Goal: Information Seeking & Learning: Learn about a topic

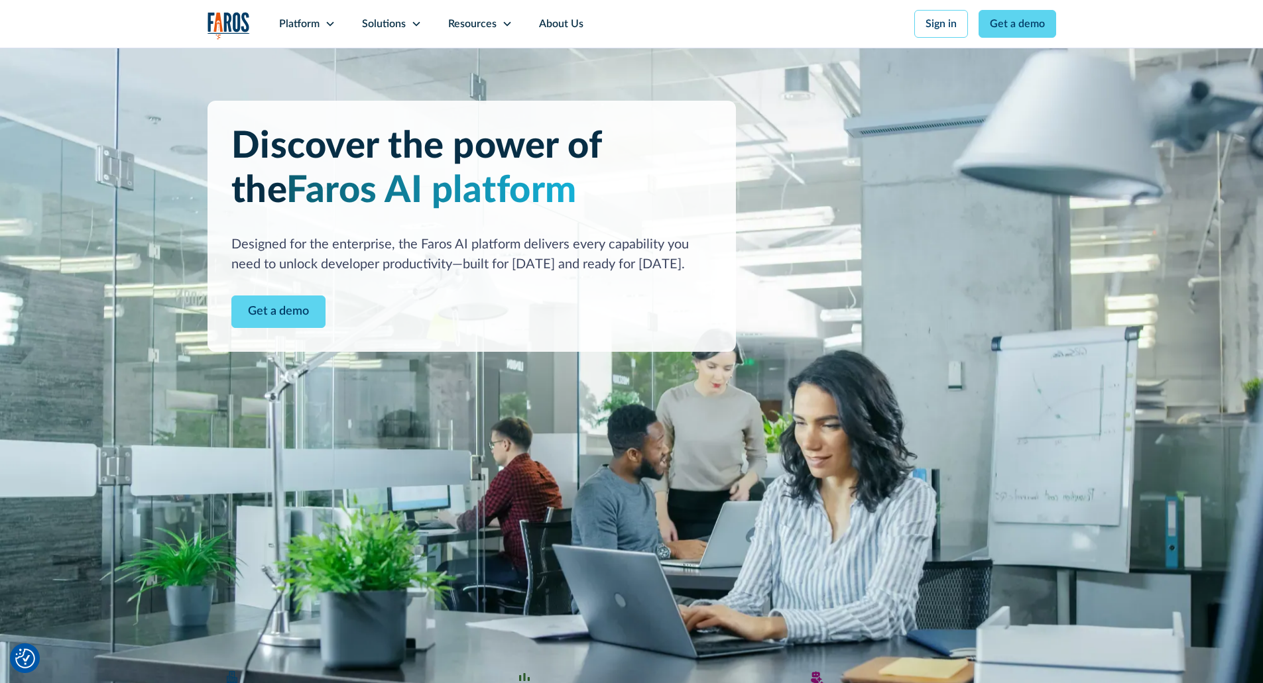
click at [284, 21] on div "Platform" at bounding box center [299, 24] width 40 height 16
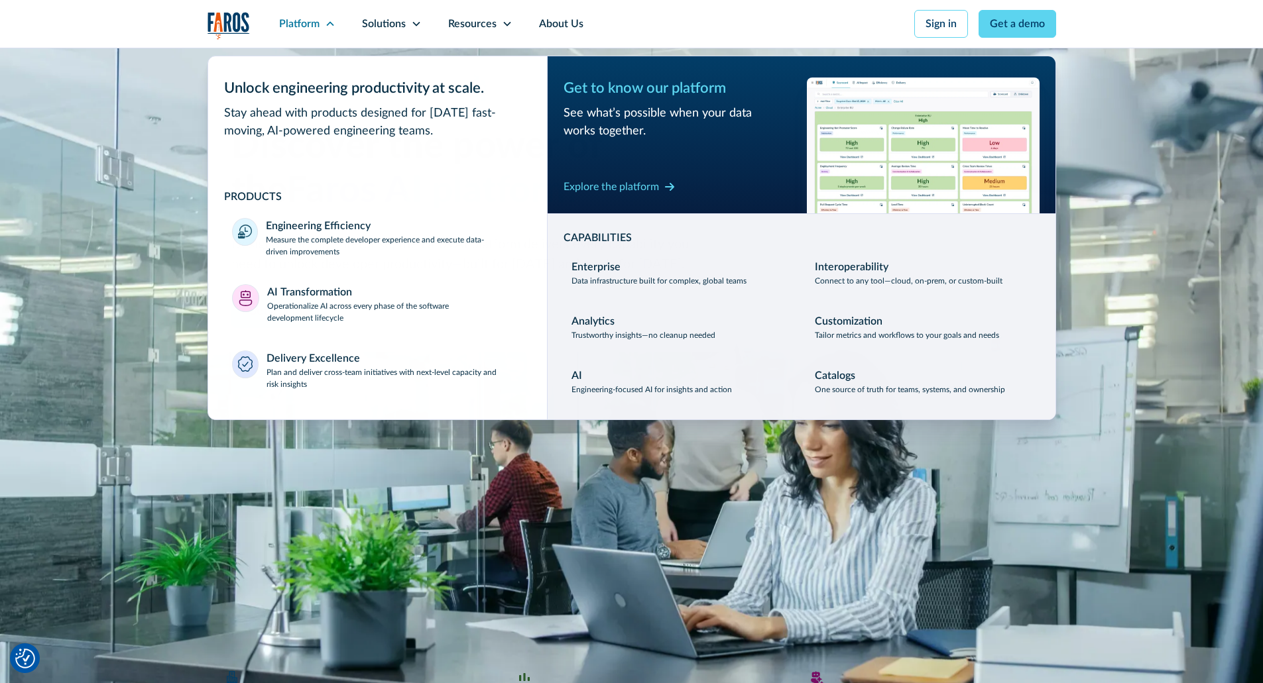
click at [394, 21] on div "Solutions" at bounding box center [384, 24] width 44 height 16
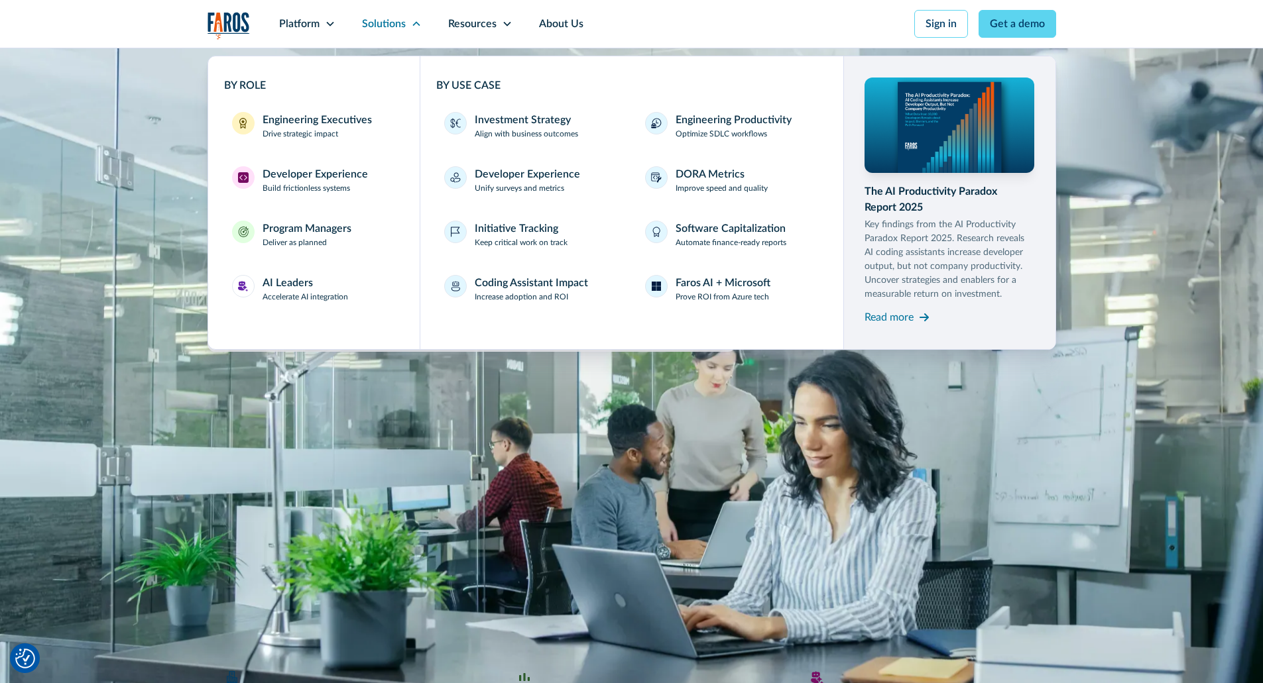
click at [331, 282] on div "AI Leaders Accelerate AI integration" at bounding box center [305, 289] width 86 height 28
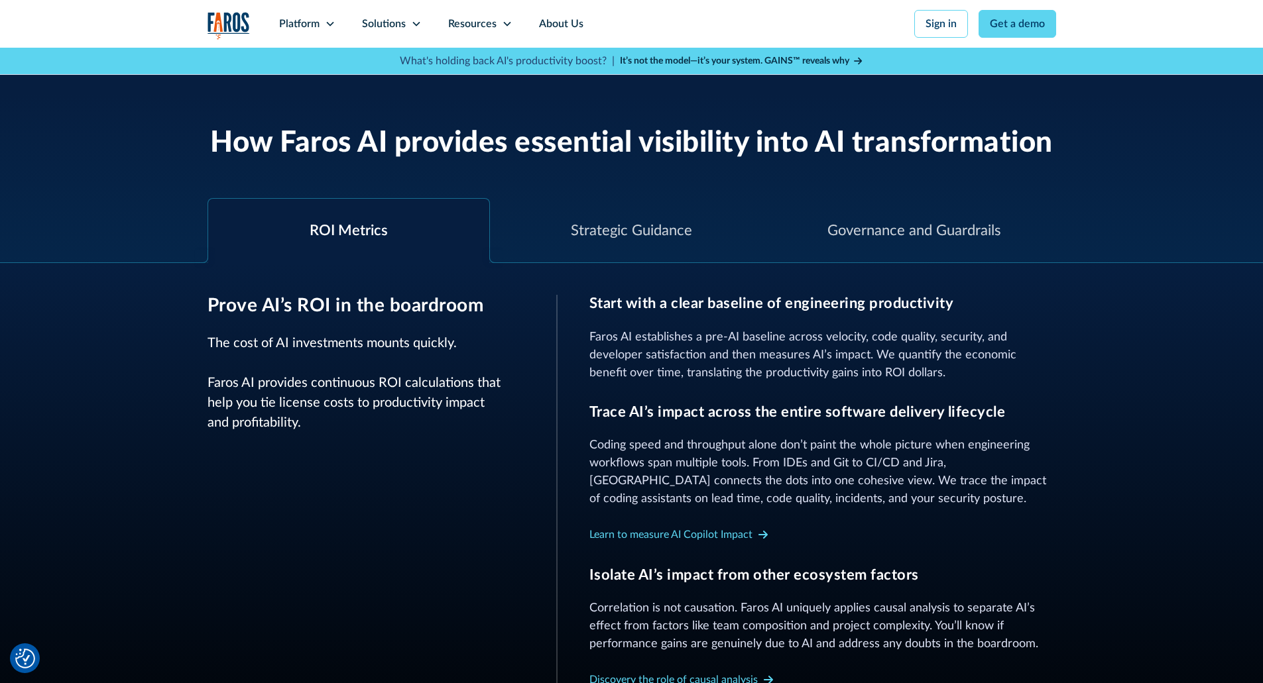
scroll to position [464, 0]
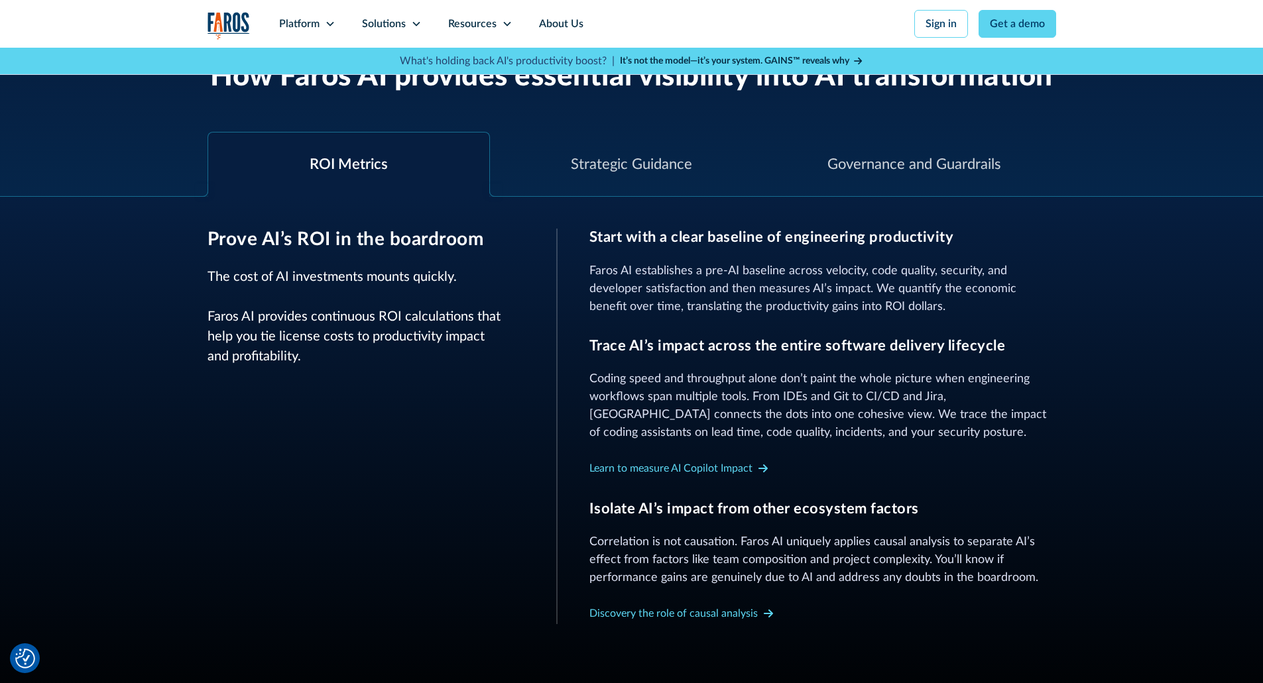
click at [664, 167] on div "Strategic Guidance" at bounding box center [631, 165] width 121 height 22
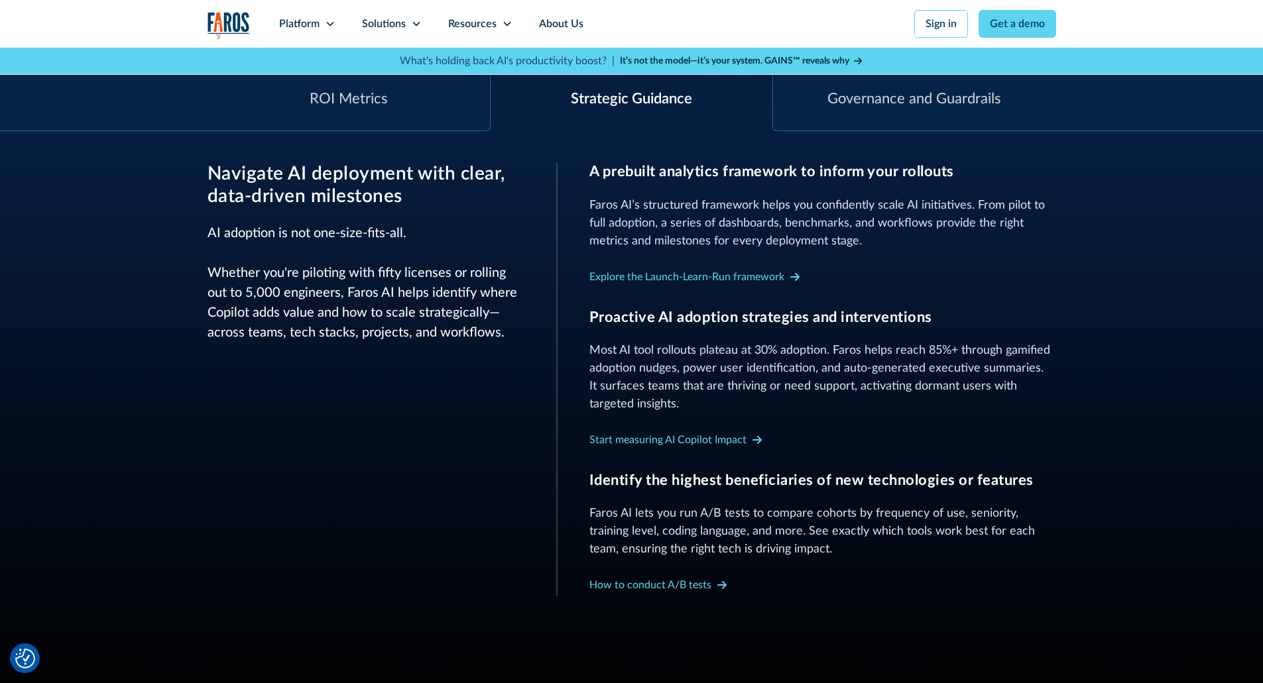
scroll to position [530, 0]
click at [936, 116] on div "Governance and Guardrails" at bounding box center [914, 98] width 283 height 64
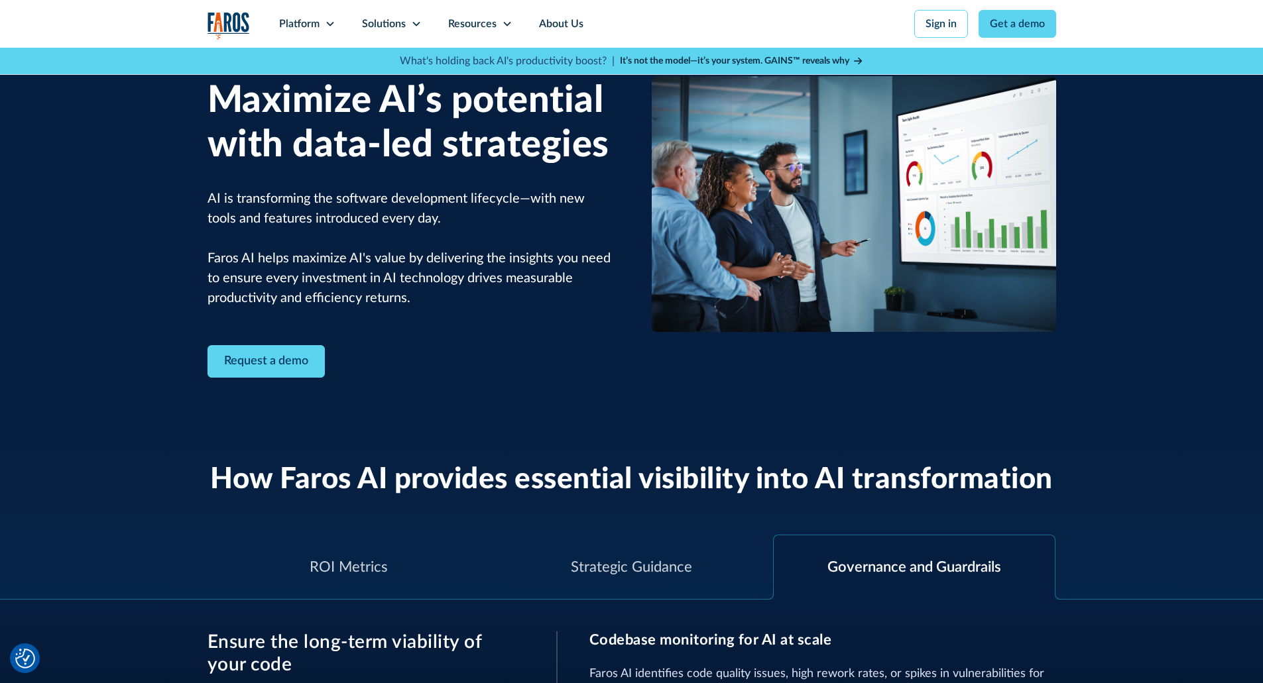
scroll to position [0, 0]
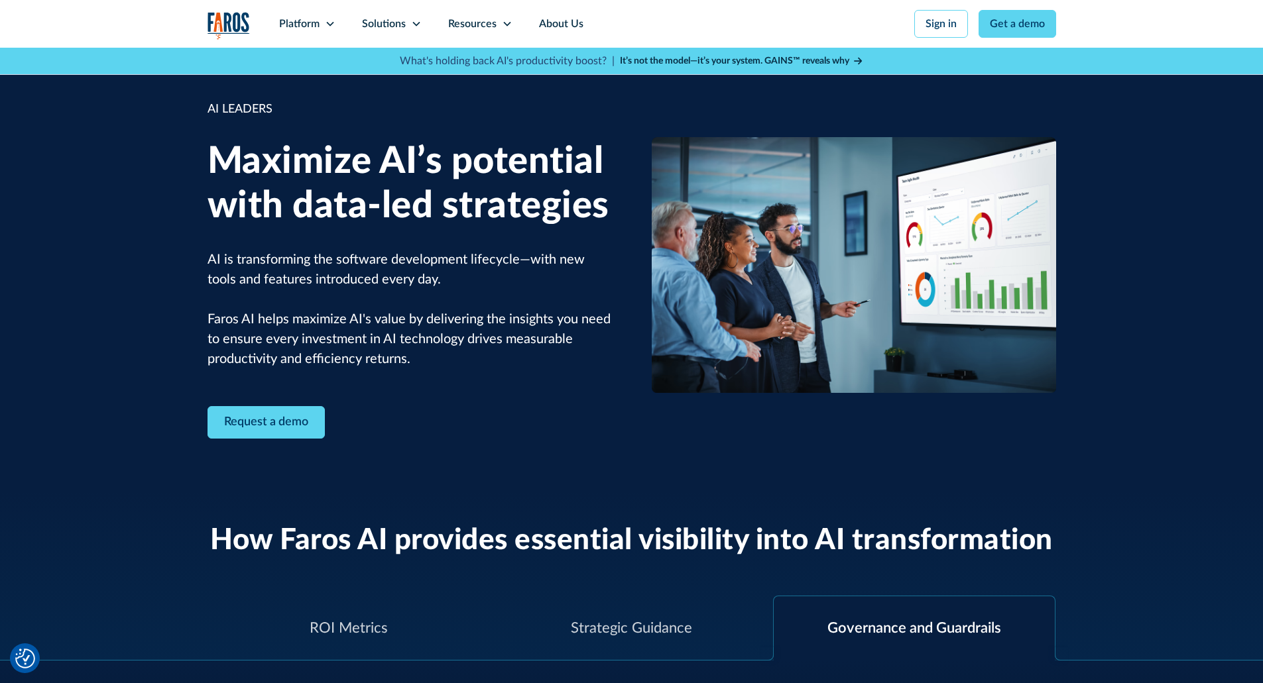
click at [471, 25] on div "Resources" at bounding box center [472, 24] width 48 height 16
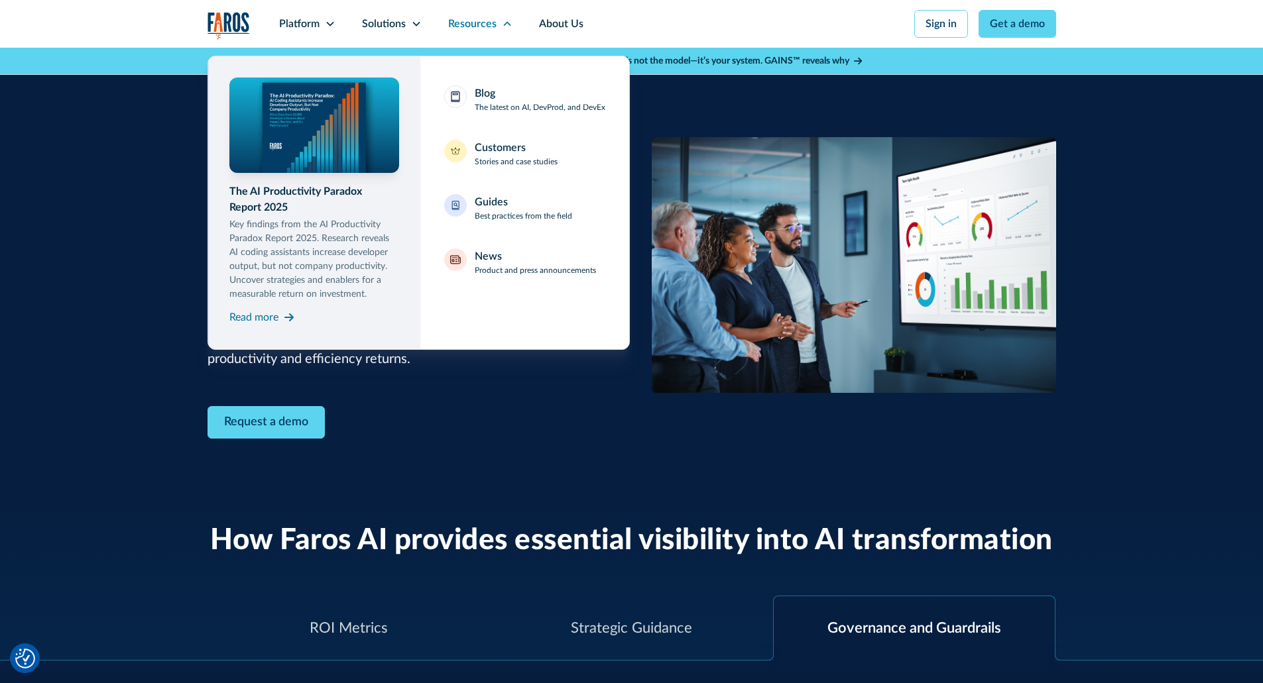
click at [498, 95] on div "Blog The latest on AI, DevProd, and DevEx" at bounding box center [540, 100] width 131 height 28
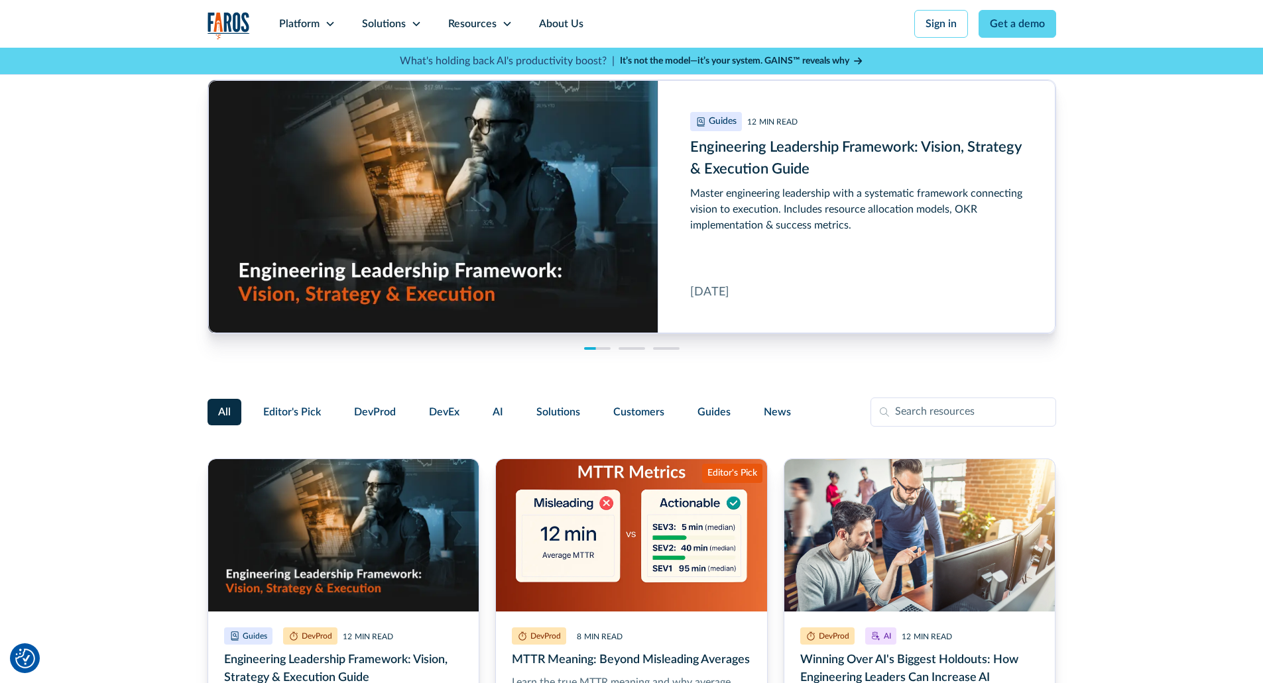
click at [456, 16] on div "Resources" at bounding box center [472, 24] width 48 height 16
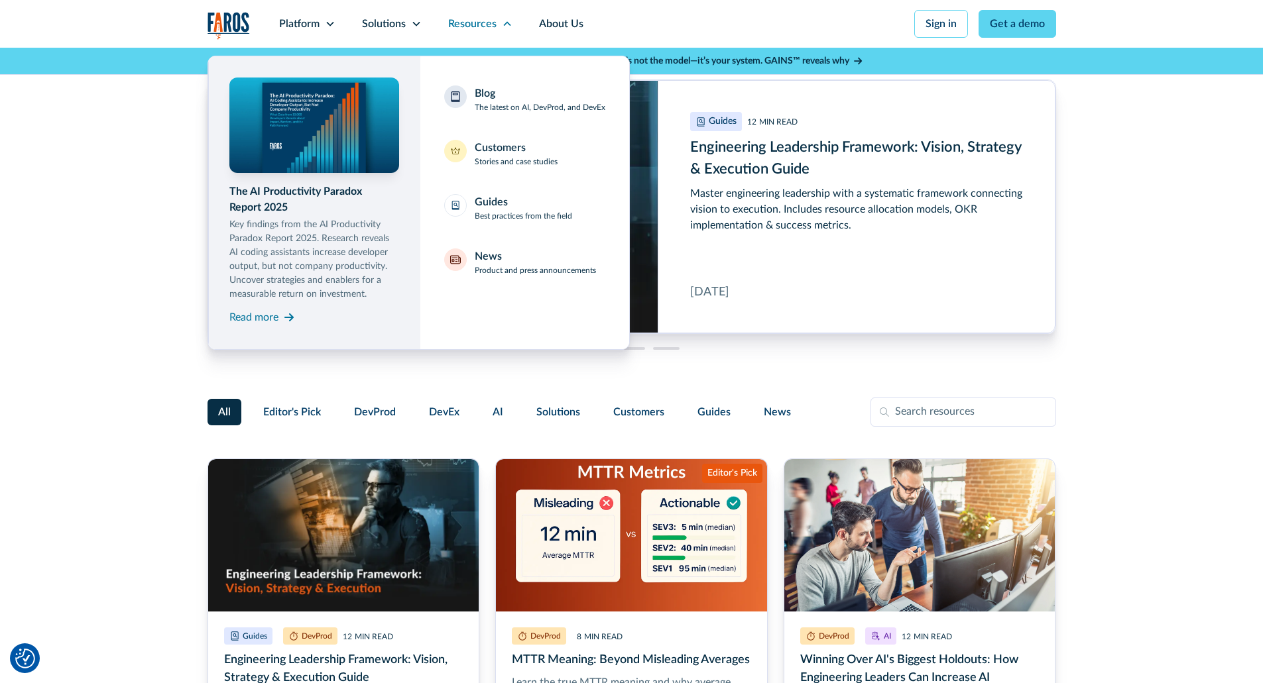
click at [504, 208] on div "Guides" at bounding box center [491, 202] width 33 height 16
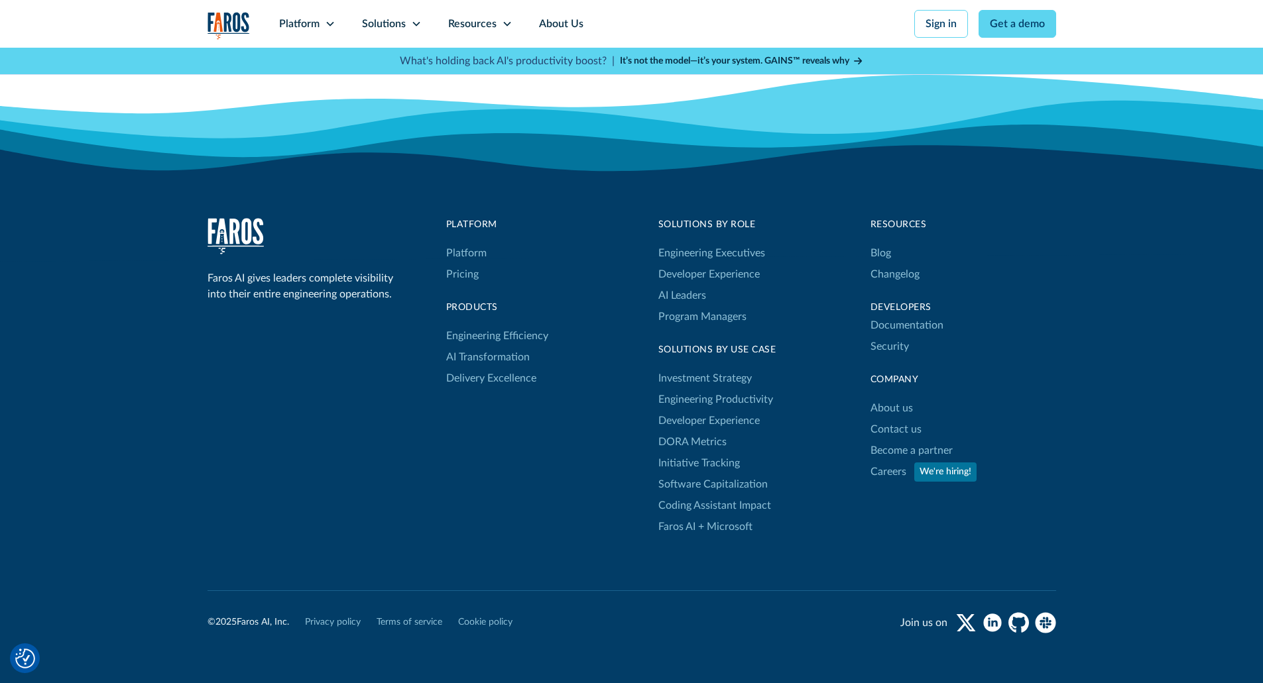
scroll to position [2187, 0]
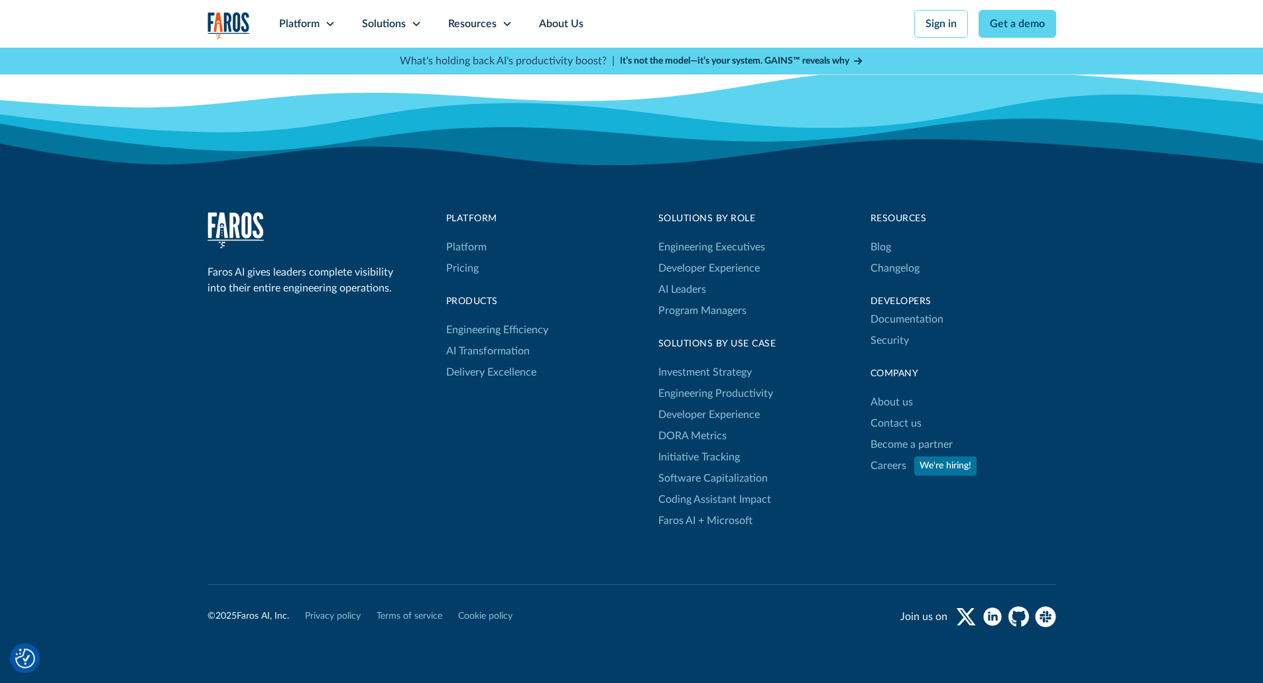
click at [510, 350] on link "AI Transformation" at bounding box center [488, 351] width 84 height 21
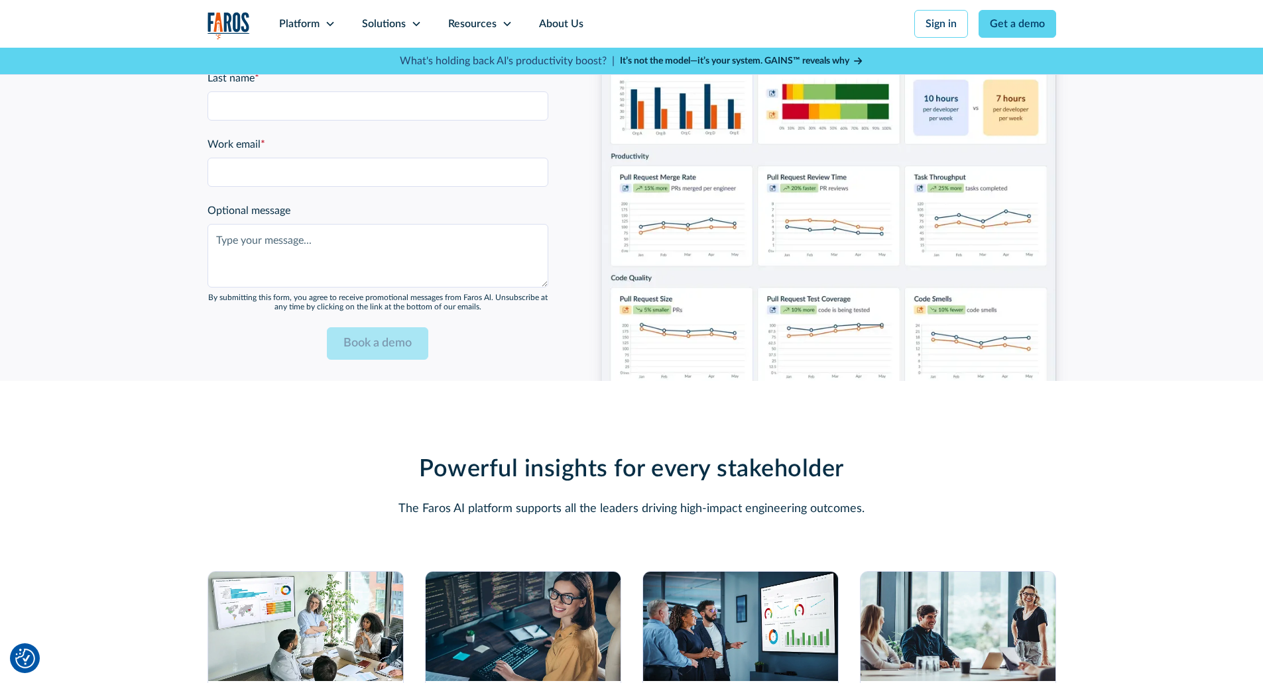
scroll to position [3380, 0]
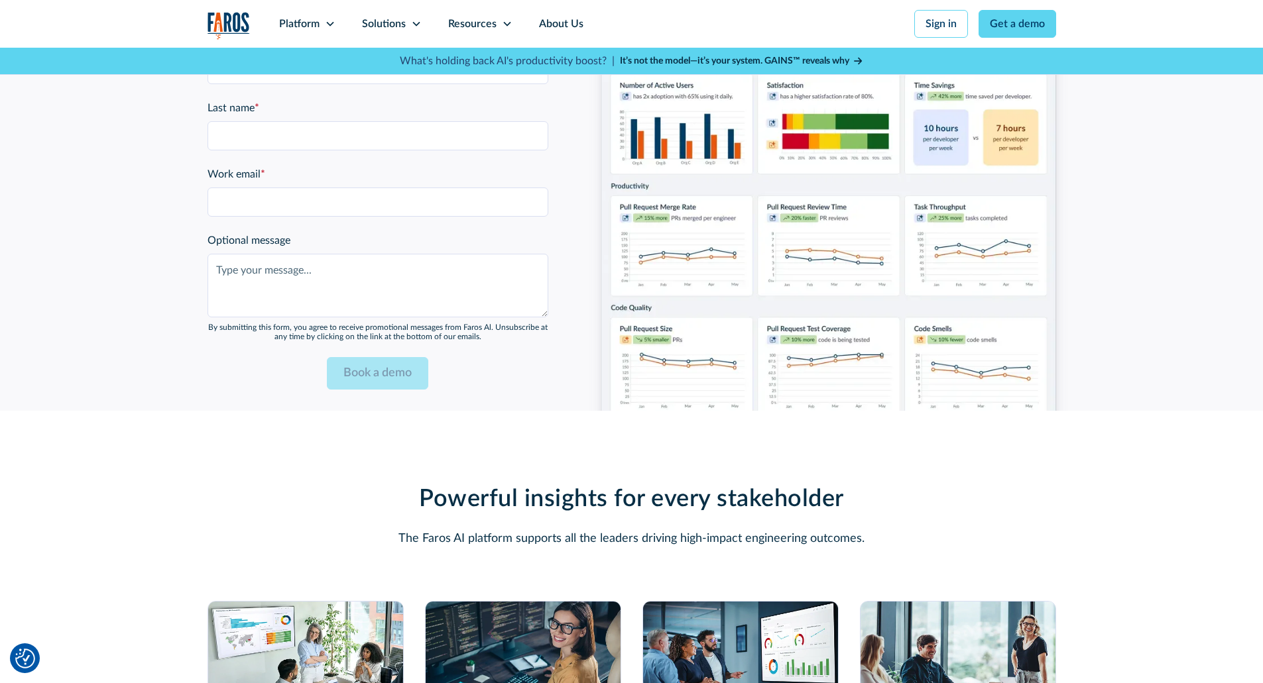
click at [984, 207] on img at bounding box center [828, 190] width 455 height 471
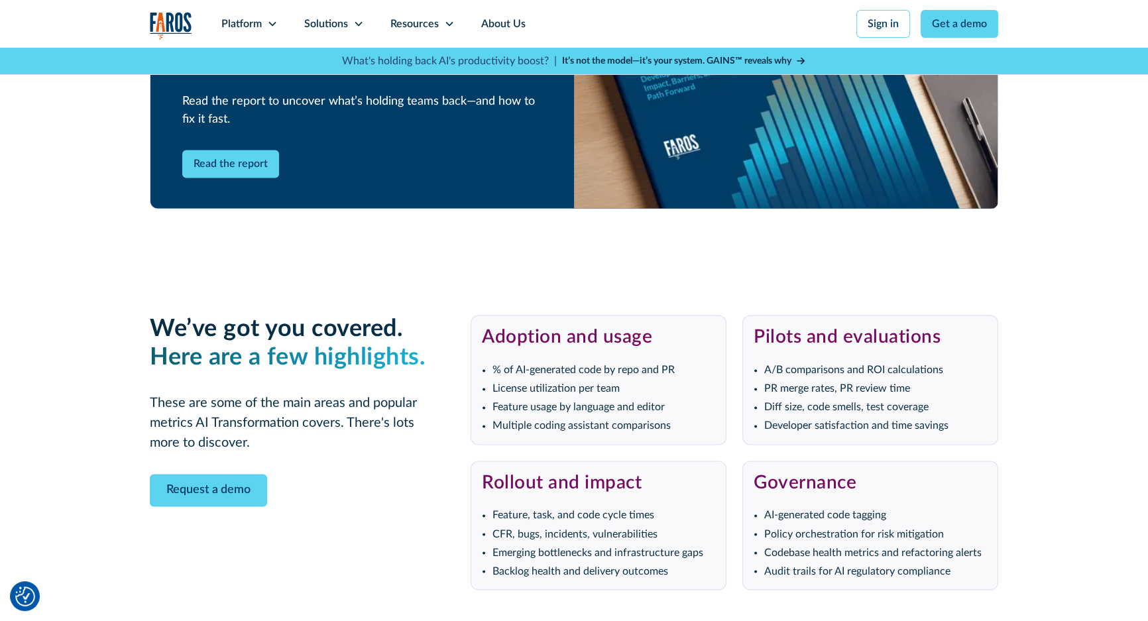
scroll to position [2454, 0]
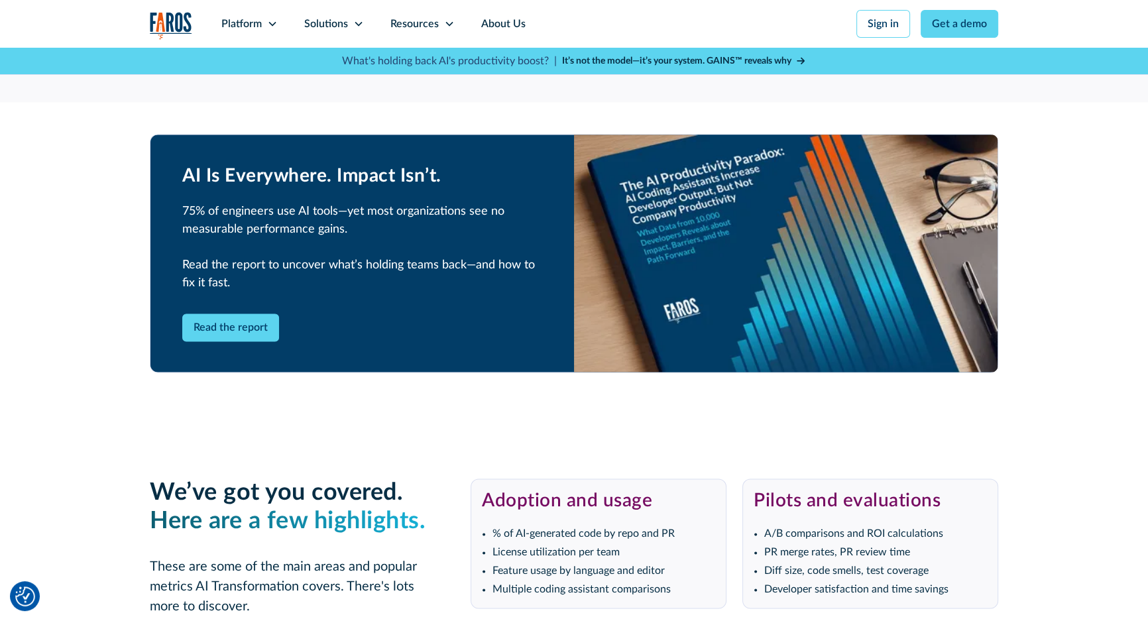
drag, startPoint x: 240, startPoint y: 322, endPoint x: 1079, endPoint y: 257, distance: 841.6
click at [1079, 257] on section "AI Is Everywhere. Impact Isn’t. 75% of engineers use AI tools—yet most organiza…" at bounding box center [574, 253] width 1148 height 302
